Goal: Book appointment/travel/reservation

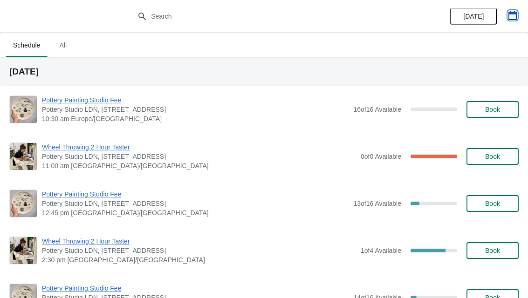
click at [517, 14] on button "button" at bounding box center [512, 15] width 17 height 17
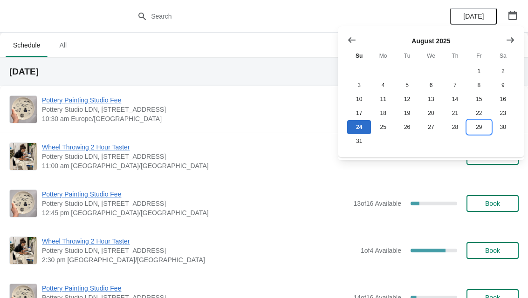
click at [481, 134] on button "29" at bounding box center [479, 127] width 24 height 14
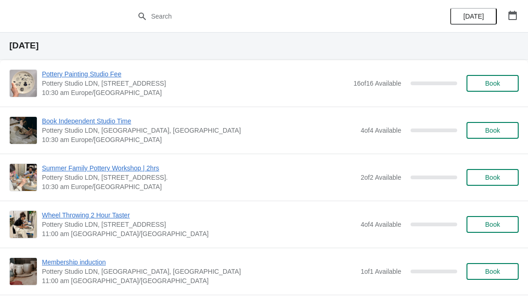
scroll to position [28, 0]
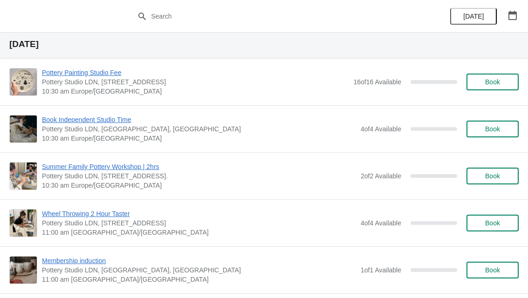
click at [499, 178] on span "Book" at bounding box center [492, 175] width 15 height 7
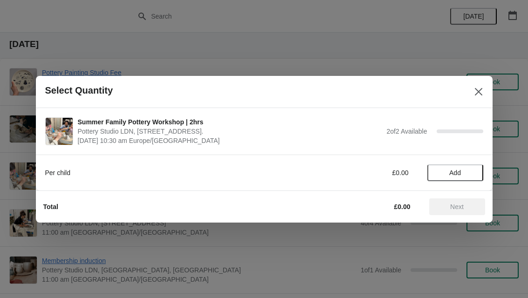
click at [461, 177] on button "Add" at bounding box center [455, 173] width 56 height 17
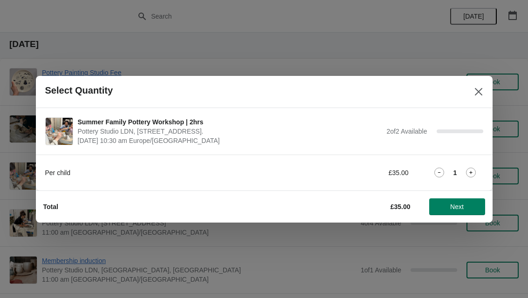
click at [475, 173] on icon at bounding box center [471, 173] width 10 height 10
click at [468, 209] on span "Next" at bounding box center [457, 206] width 41 height 7
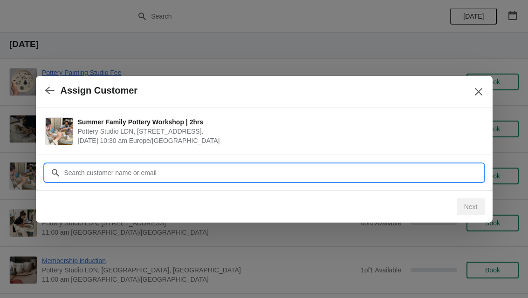
click at [265, 171] on input "Customer" at bounding box center [274, 173] width 420 height 17
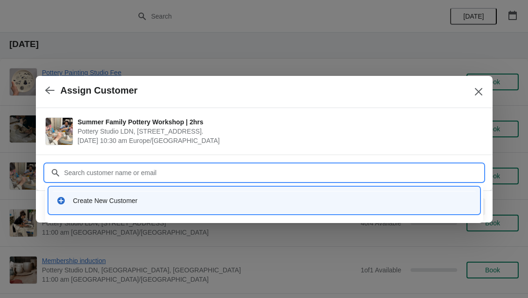
click at [207, 205] on div "Create New Customer" at bounding box center [272, 200] width 399 height 9
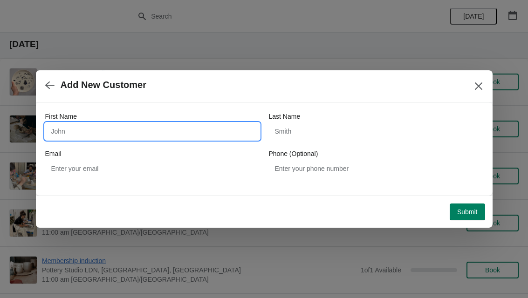
click at [139, 130] on input "First Name" at bounding box center [152, 131] width 214 height 17
type input "[PERSON_NAME]"
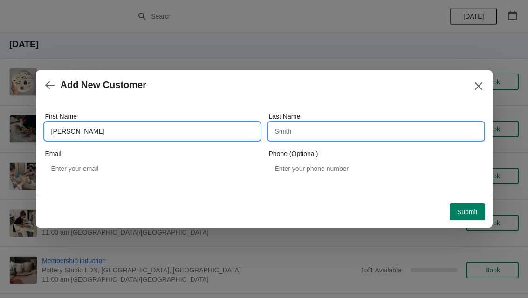
click at [341, 131] on input "Last Name" at bounding box center [376, 131] width 214 height 17
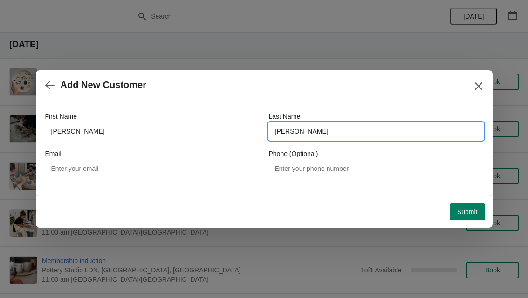
type input "[PERSON_NAME]"
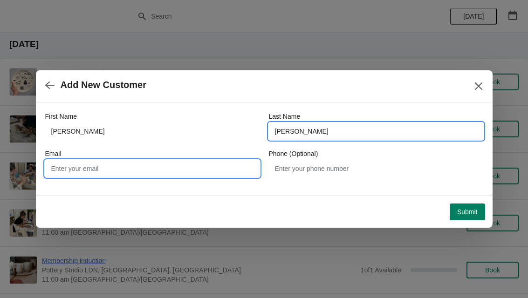
click at [135, 162] on input "Email" at bounding box center [152, 168] width 214 height 17
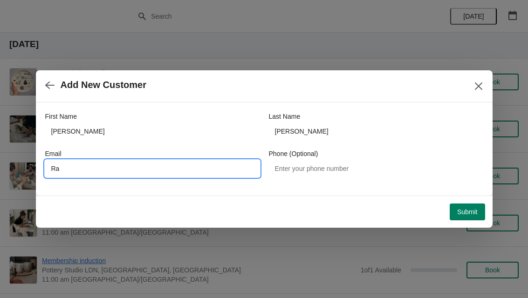
type input "R"
type input "[EMAIL_ADDRESS][DOMAIN_NAME]"
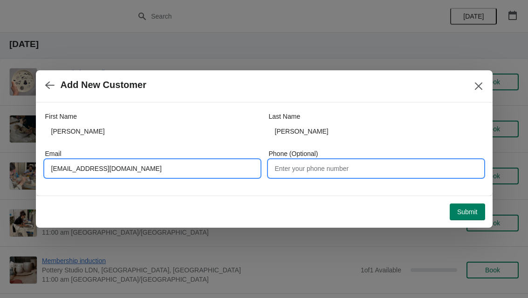
click at [345, 171] on input "Phone (Optional)" at bounding box center [376, 168] width 214 height 17
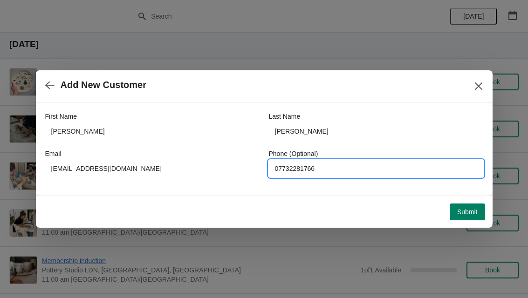
type input "07732281766"
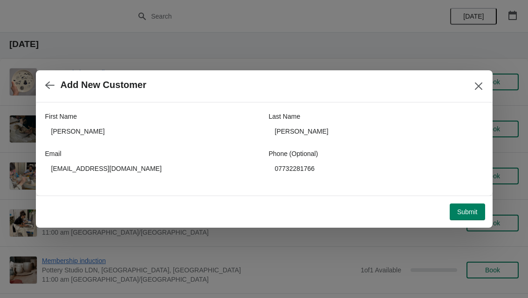
click at [464, 213] on span "Submit" at bounding box center [467, 211] width 21 height 7
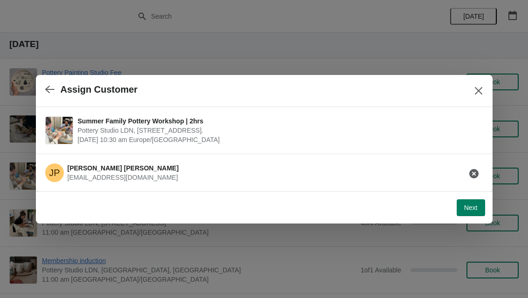
click at [474, 208] on span "Next" at bounding box center [471, 207] width 14 height 7
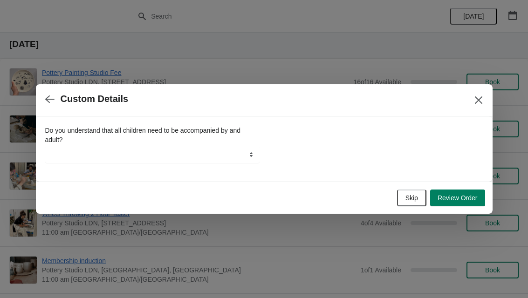
click at [413, 197] on span "Skip" at bounding box center [412, 197] width 13 height 7
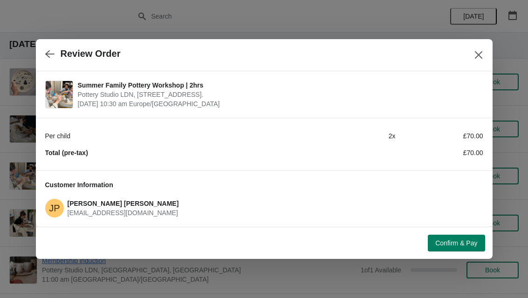
click at [473, 242] on span "Confirm & Pay" at bounding box center [456, 243] width 42 height 7
